Goal: Transaction & Acquisition: Purchase product/service

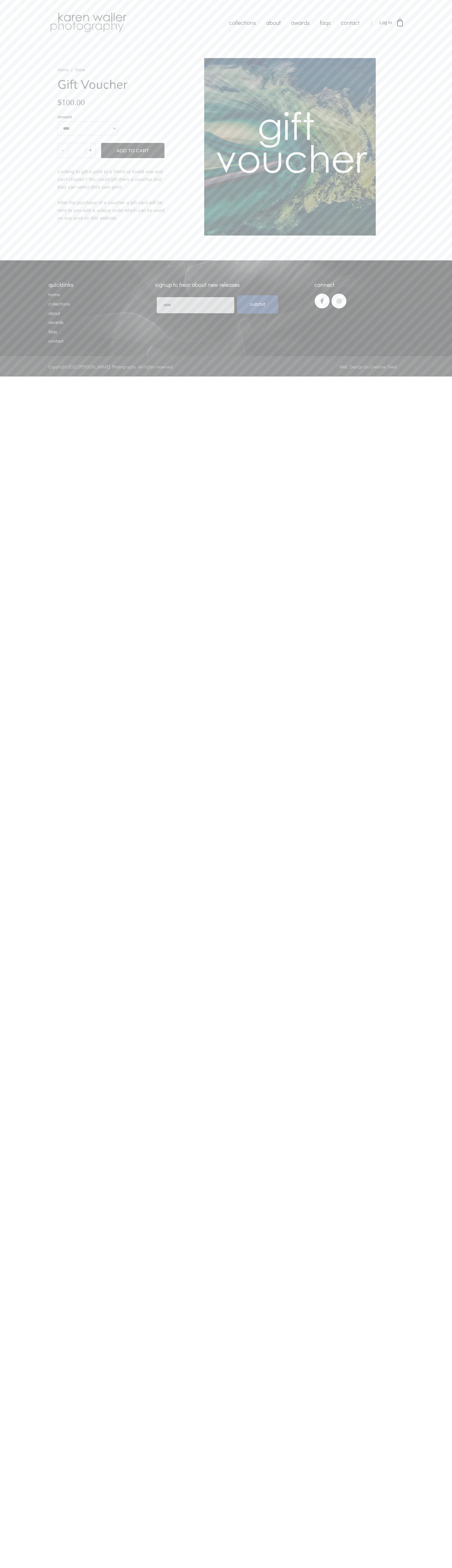
click at [133, 151] on link "Add To Cart" at bounding box center [133, 150] width 63 height 15
click at [400, 23] on icon at bounding box center [400, 23] width 8 height 8
